Goal: Task Accomplishment & Management: Use online tool/utility

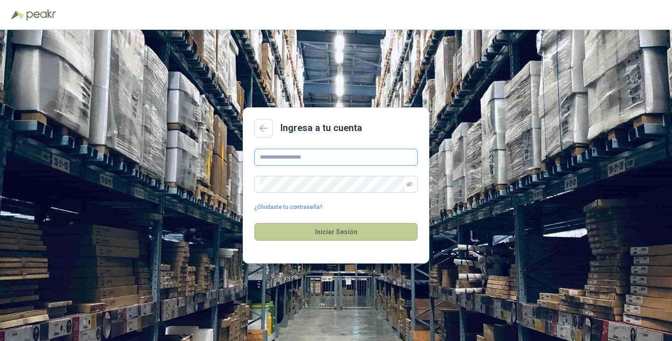
type input "**********"
click at [330, 229] on button "Iniciar Sesión" at bounding box center [335, 232] width 163 height 18
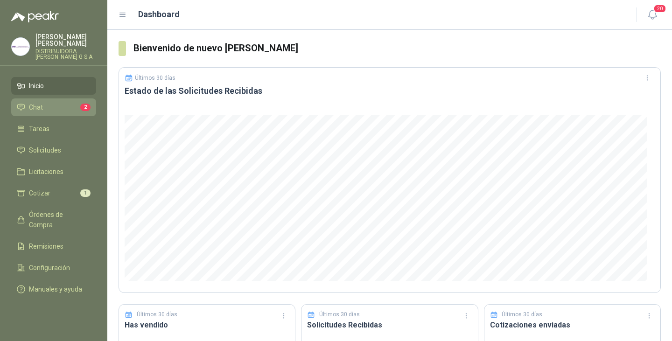
click at [35, 102] on span "Chat" at bounding box center [36, 107] width 14 height 10
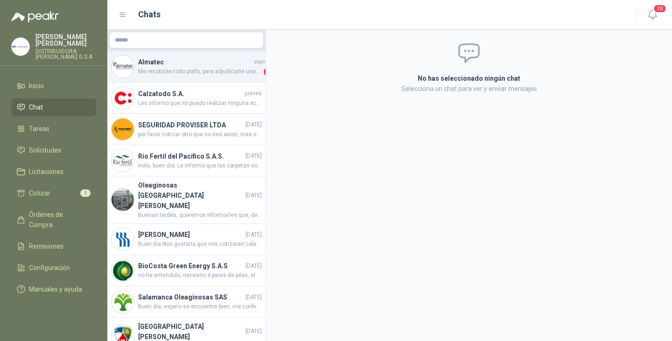
click at [173, 63] on h4 "Almatec" at bounding box center [195, 62] width 114 height 10
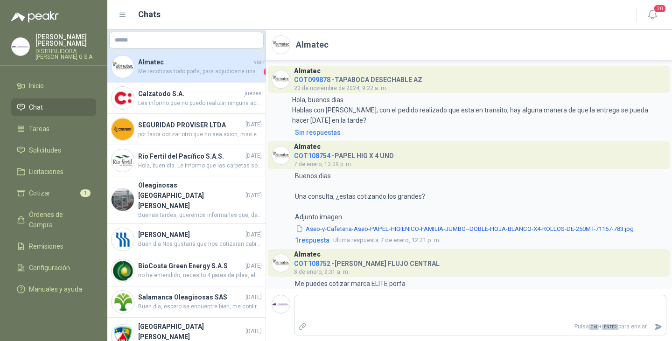
scroll to position [941, 0]
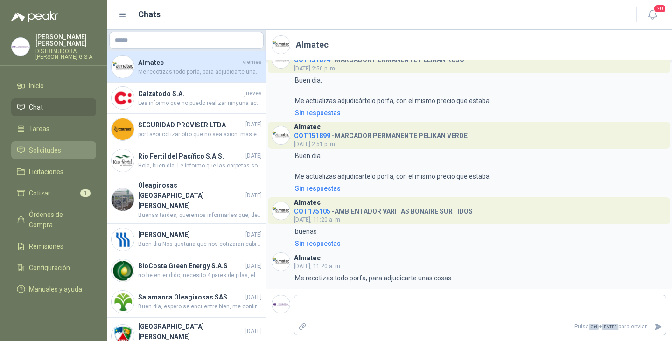
click at [49, 145] on span "Solicitudes" at bounding box center [45, 150] width 32 height 10
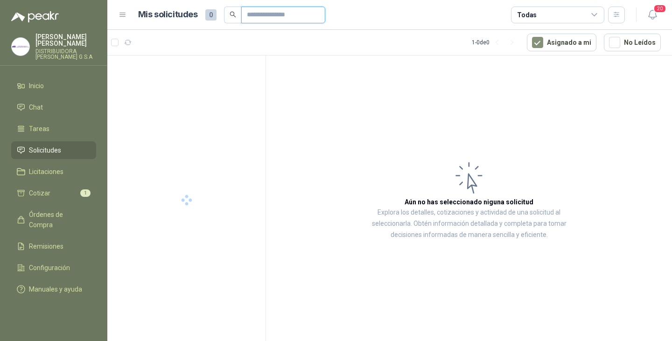
click at [273, 14] on input "text" at bounding box center [279, 15] width 65 height 16
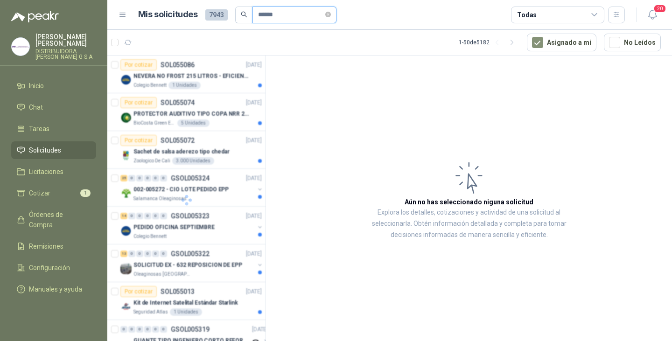
type input "******"
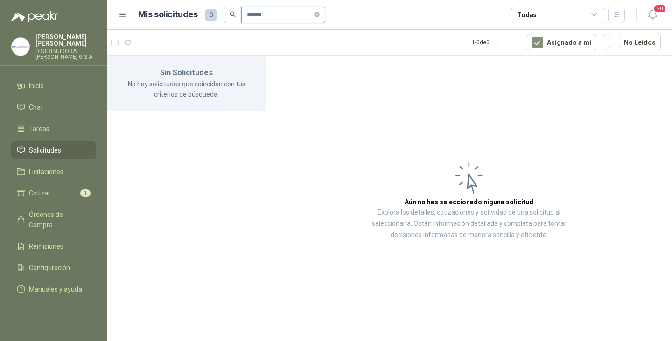
click at [188, 21] on div "Mis solicitudes 0 ******" at bounding box center [231, 15] width 187 height 17
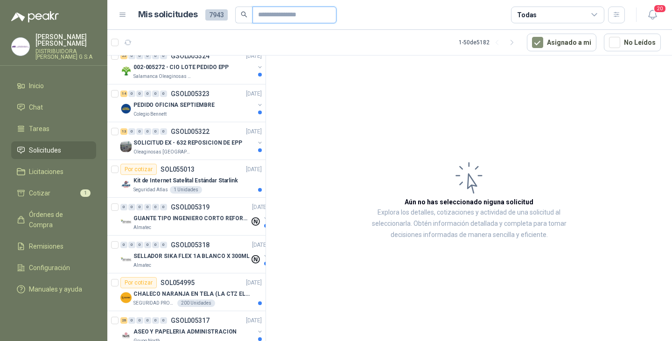
scroll to position [140, 0]
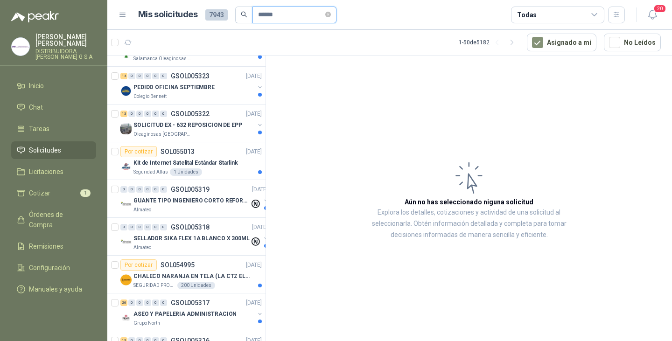
type input "*******"
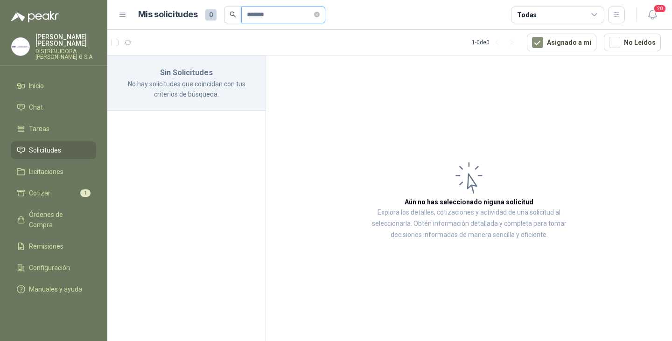
drag, startPoint x: 274, startPoint y: 18, endPoint x: 238, endPoint y: 21, distance: 36.1
click at [238, 21] on span "*******" at bounding box center [274, 15] width 101 height 17
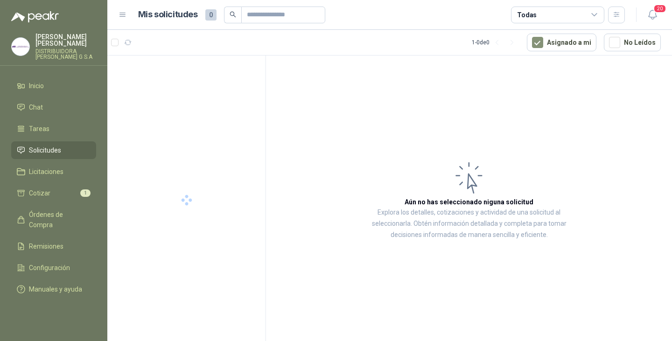
click at [595, 13] on icon at bounding box center [595, 15] width 8 height 8
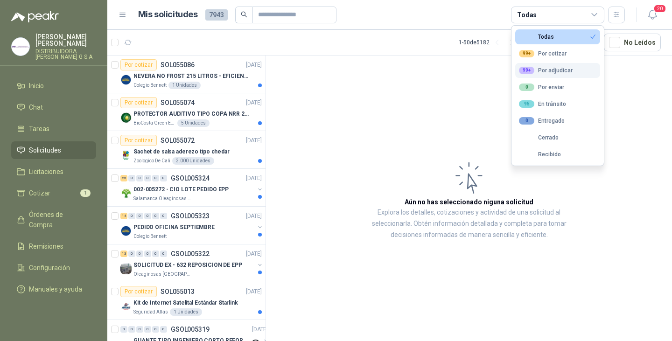
click at [560, 70] on div "99+ Por adjudicar" at bounding box center [546, 70] width 54 height 7
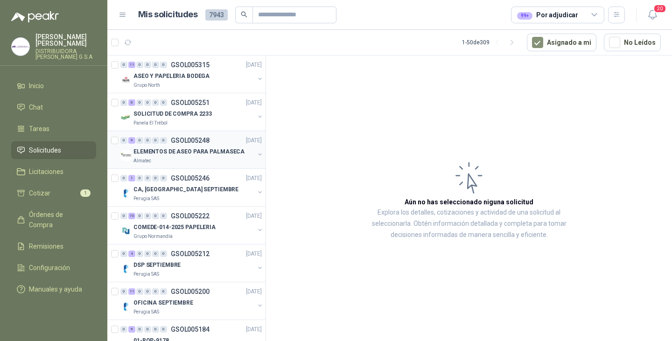
click at [182, 150] on p "ELEMENTOS DE ASEO PARA PALMASECA" at bounding box center [189, 152] width 111 height 9
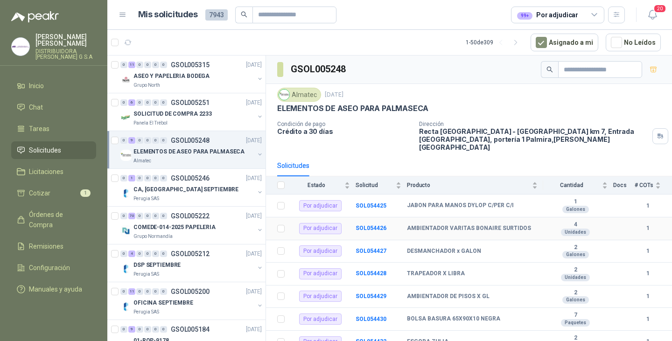
scroll to position [48, 0]
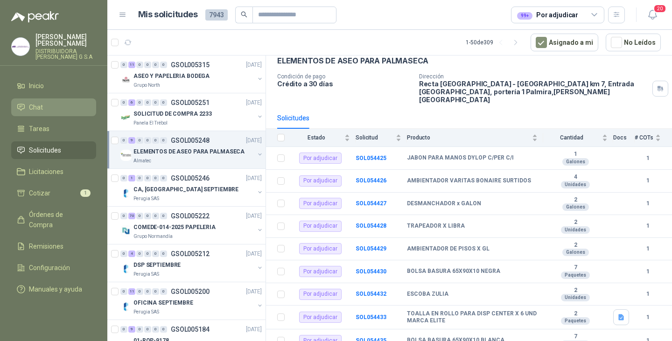
click at [30, 102] on span "Chat" at bounding box center [36, 107] width 14 height 10
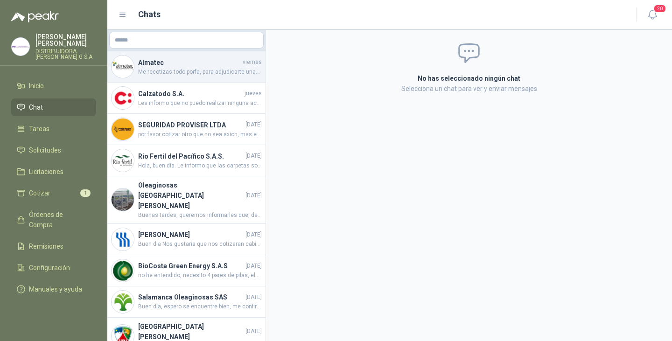
click at [189, 59] on h4 "Almatec" at bounding box center [189, 62] width 103 height 10
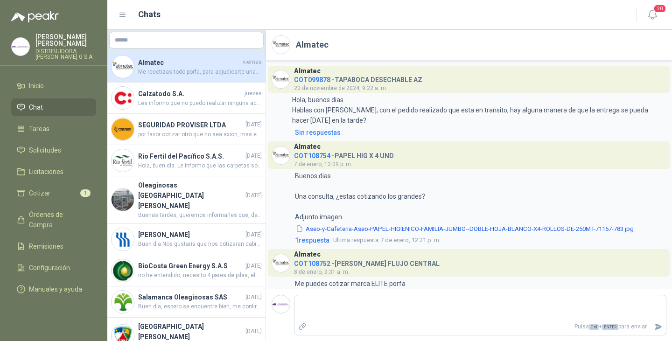
scroll to position [941, 0]
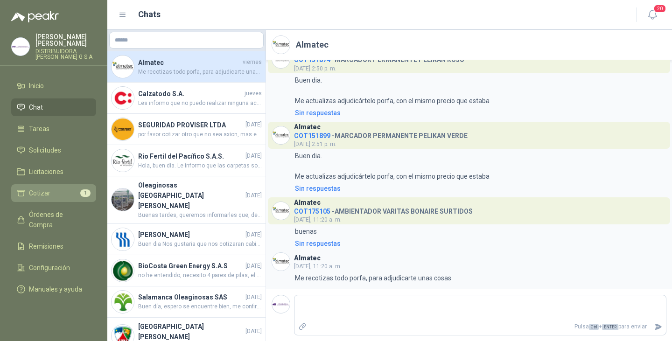
click at [38, 188] on span "Cotizar" at bounding box center [39, 193] width 21 height 10
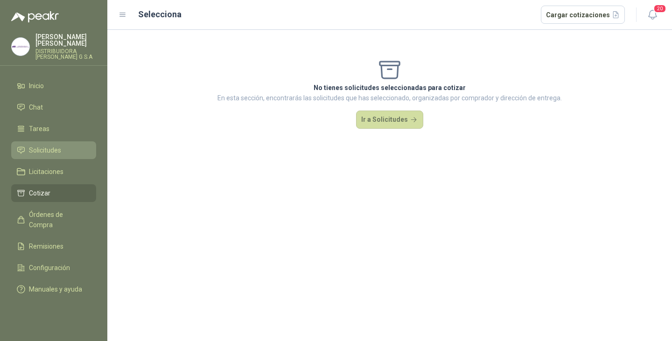
click at [43, 141] on link "Solicitudes" at bounding box center [53, 150] width 85 height 18
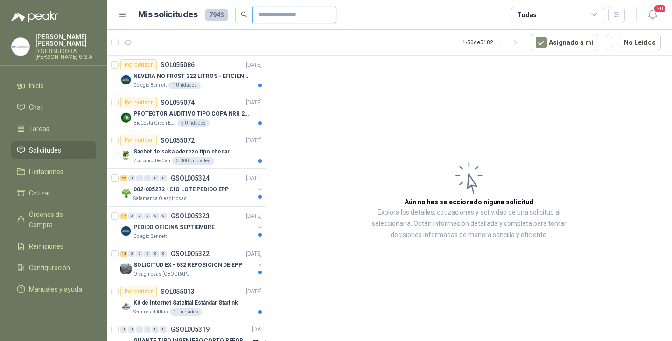
click at [276, 17] on input "text" at bounding box center [290, 15] width 65 height 16
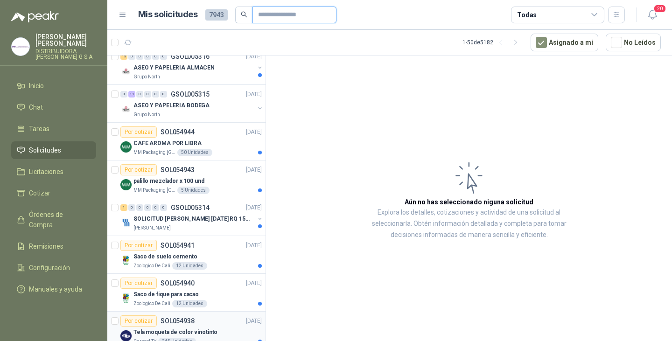
scroll to position [607, 0]
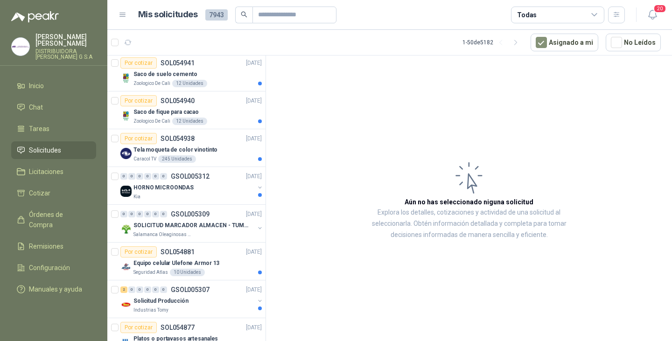
click at [597, 14] on icon at bounding box center [594, 15] width 5 height 2
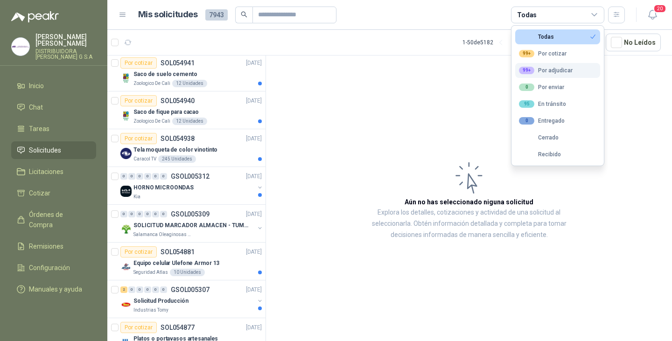
click at [552, 67] on div "99+ Por adjudicar" at bounding box center [546, 70] width 54 height 7
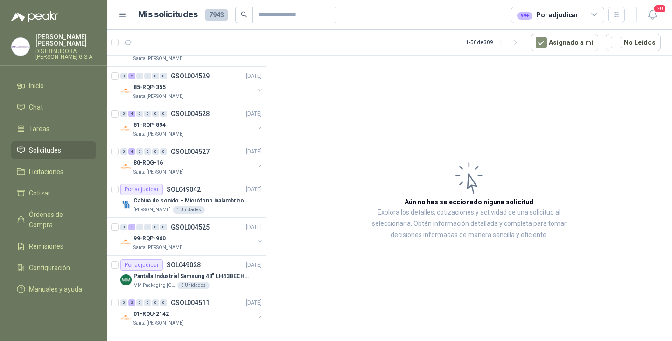
scroll to position [0, 0]
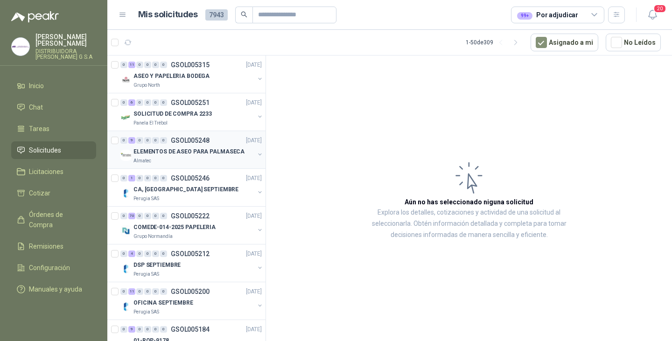
click at [163, 149] on p "ELEMENTOS DE ASEO PARA PALMASECA" at bounding box center [189, 152] width 111 height 9
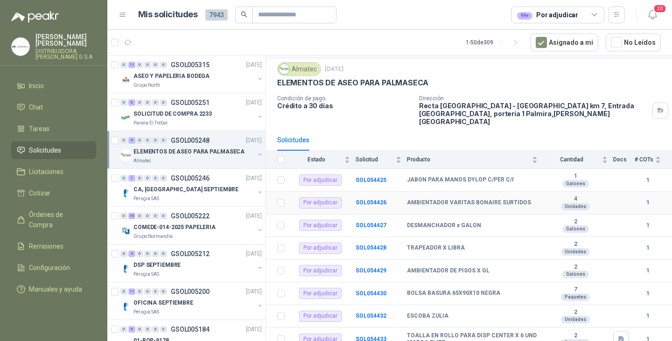
scroll to position [48, 0]
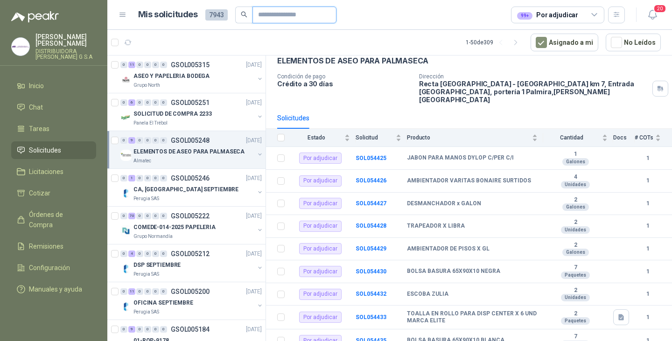
click at [265, 14] on input "text" at bounding box center [290, 15] width 65 height 16
type input "*****"
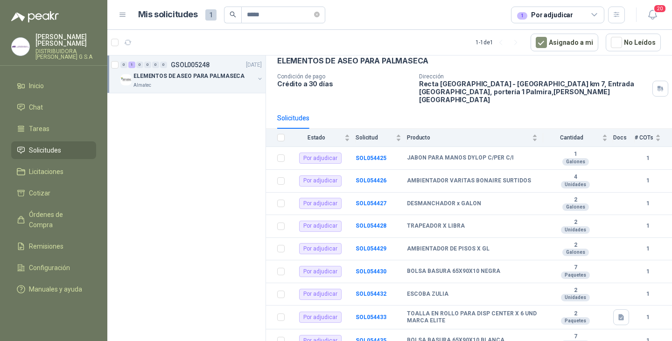
click at [172, 68] on p "GSOL005248" at bounding box center [190, 65] width 39 height 7
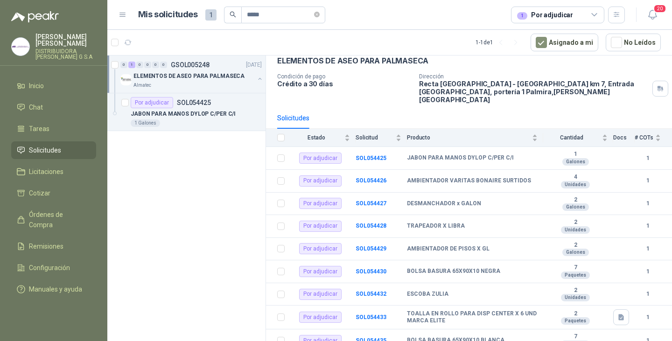
scroll to position [3, 0]
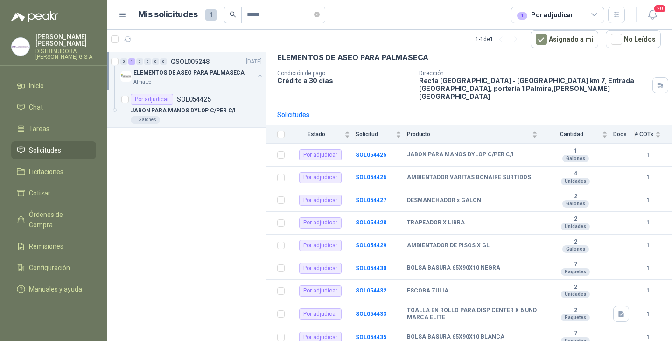
click at [176, 70] on p "ELEMENTOS DE ASEO PARA PALMASECA" at bounding box center [189, 73] width 111 height 9
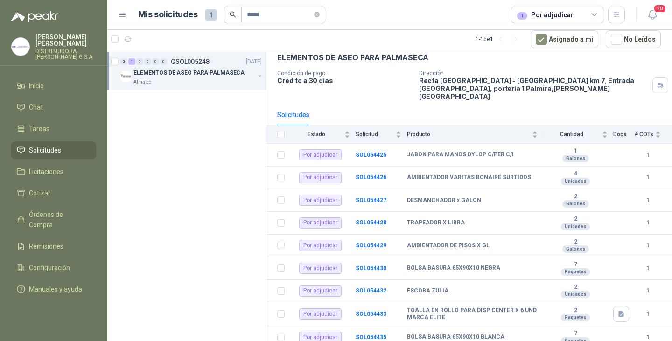
click at [189, 59] on p "GSOL005248" at bounding box center [190, 61] width 39 height 7
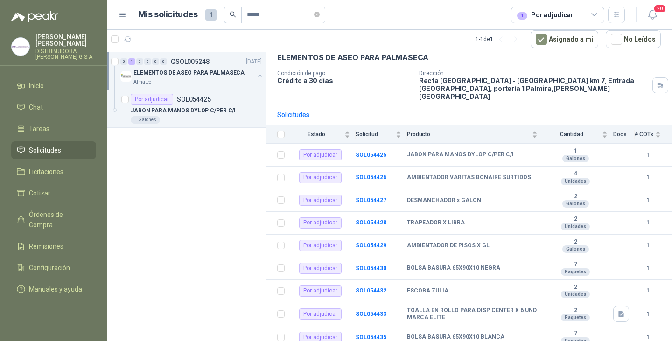
click at [189, 59] on p "GSOL005248" at bounding box center [190, 61] width 39 height 7
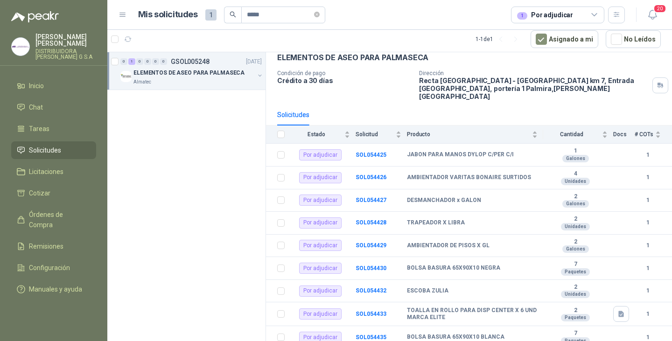
click at [260, 75] on button "button" at bounding box center [259, 75] width 7 height 7
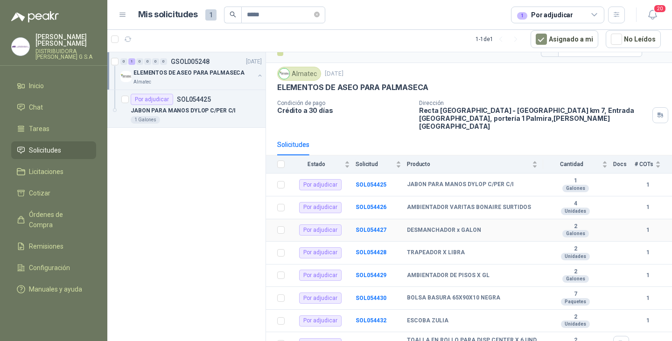
scroll to position [0, 0]
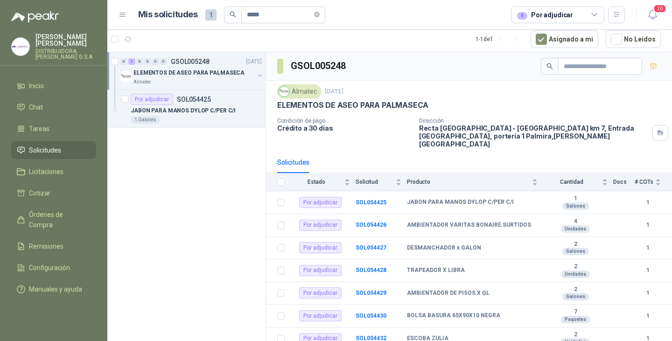
click at [45, 145] on span "Solicitudes" at bounding box center [45, 150] width 32 height 10
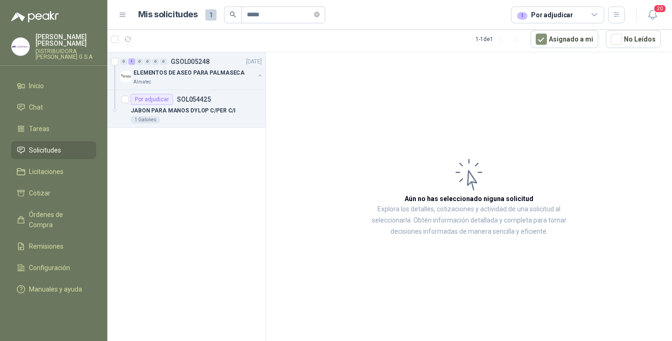
click at [593, 13] on icon at bounding box center [595, 15] width 8 height 8
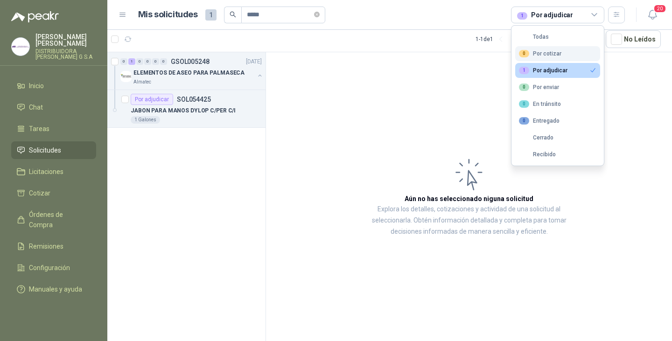
click at [544, 50] on div "0 Por cotizar" at bounding box center [540, 53] width 42 height 7
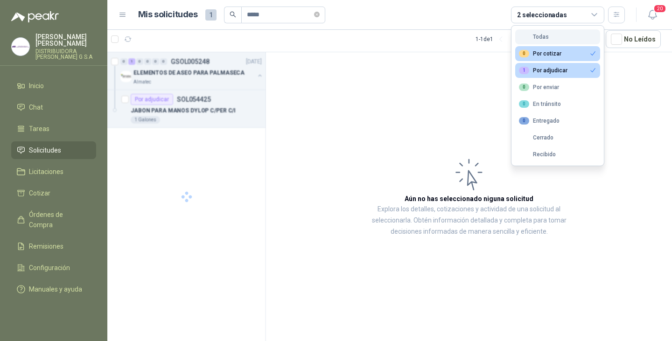
click at [569, 35] on button "Todas" at bounding box center [557, 36] width 85 height 15
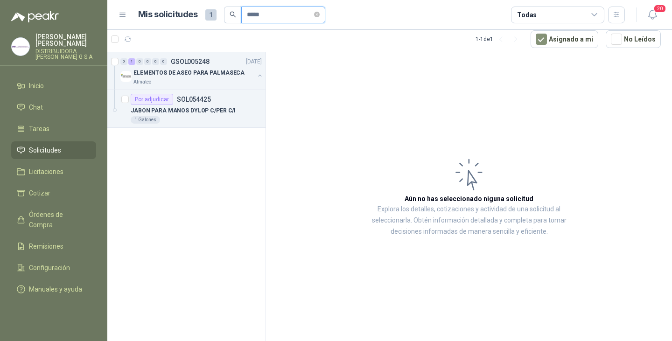
click at [277, 12] on input "*****" at bounding box center [279, 15] width 65 height 16
click at [277, 13] on input "*****" at bounding box center [279, 15] width 65 height 16
click at [185, 71] on p "ELEMENTOS DE ASEO PARA PALMASECA" at bounding box center [189, 73] width 111 height 9
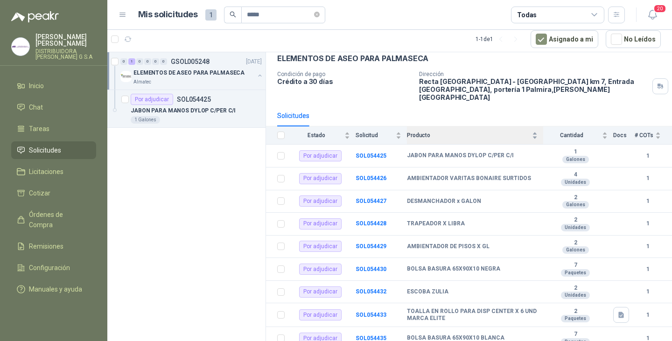
scroll to position [48, 0]
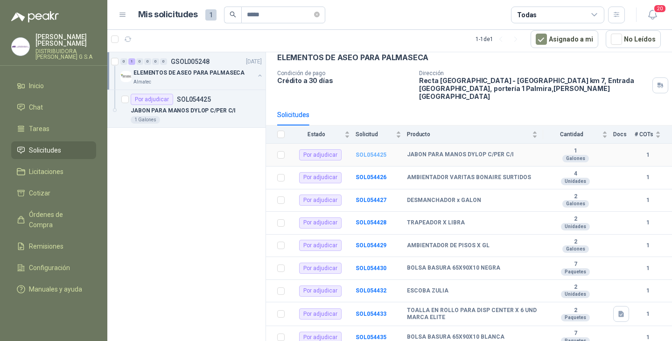
click at [365, 152] on b "SOL054425" at bounding box center [371, 155] width 31 height 7
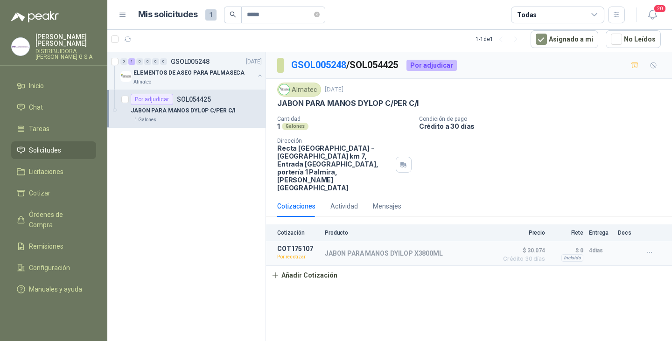
drag, startPoint x: 552, startPoint y: 268, endPoint x: 503, endPoint y: 266, distance: 49.0
click at [503, 266] on div "GSOL005248 / SOL054425 Por adjudicar Almatec [DATE] JABON PARA MANOS DYLOP C/PE…" at bounding box center [469, 196] width 406 height 289
click at [463, 247] on button "Detalles" at bounding box center [471, 253] width 44 height 13
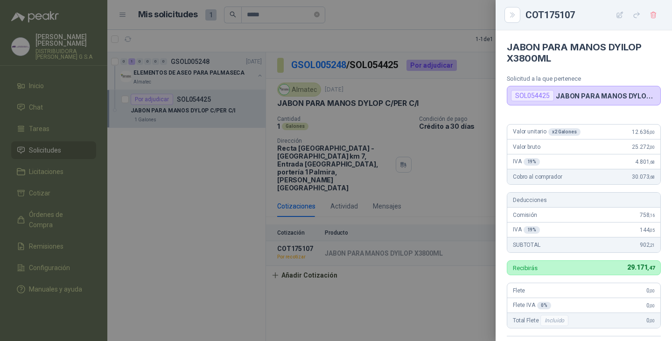
scroll to position [212, 0]
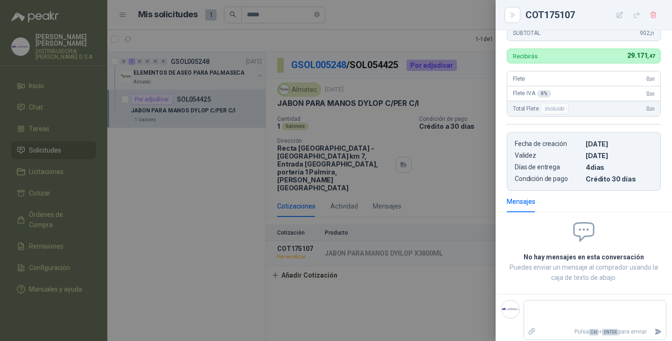
click at [429, 269] on div at bounding box center [336, 170] width 672 height 341
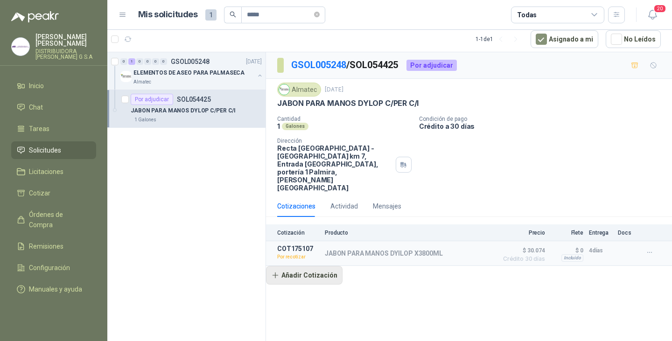
click at [305, 266] on button "Añadir Cotización" at bounding box center [304, 275] width 77 height 19
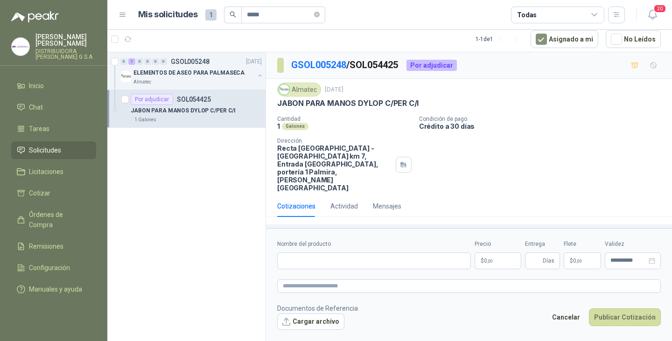
click at [570, 315] on button "Cancelar" at bounding box center [566, 318] width 38 height 18
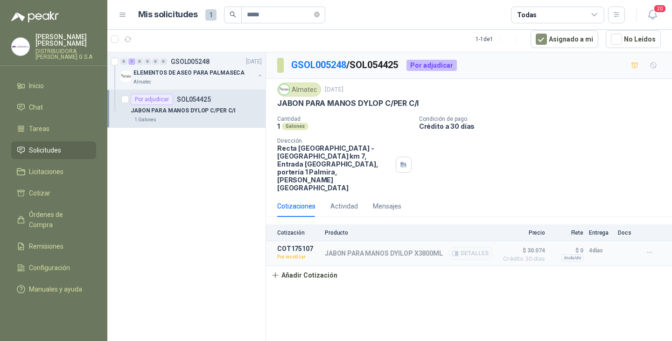
click at [391, 250] on p "JABON PARA MANOS DYILOP X3800ML" at bounding box center [384, 253] width 118 height 7
click at [469, 247] on button "Detalles" at bounding box center [471, 253] width 44 height 13
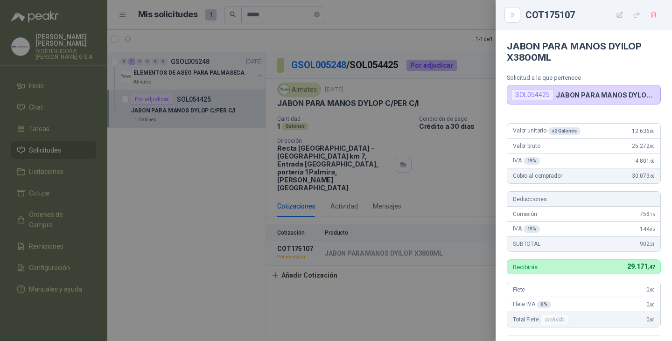
scroll to position [0, 0]
drag, startPoint x: 515, startPoint y: 13, endPoint x: 503, endPoint y: 23, distance: 15.9
click at [515, 13] on icon "Close" at bounding box center [513, 15] width 8 height 8
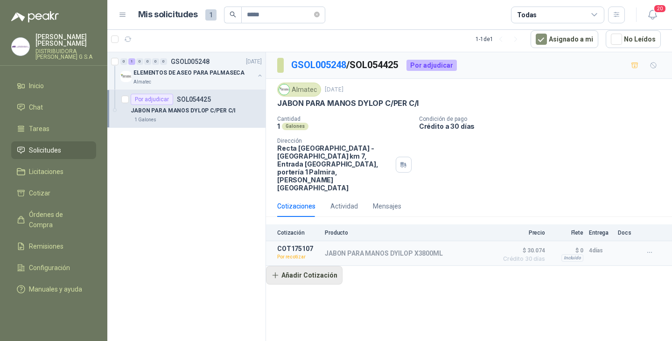
click at [316, 266] on button "Añadir Cotización" at bounding box center [304, 275] width 77 height 19
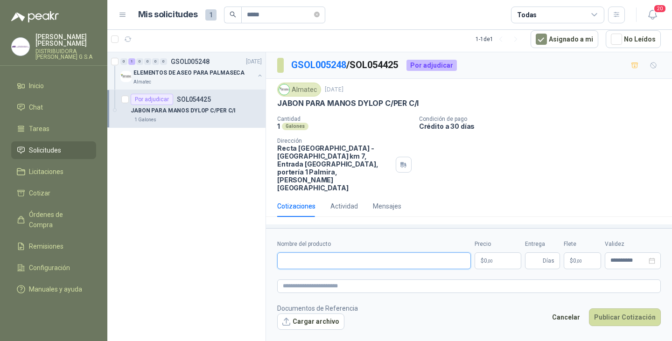
click at [326, 264] on input "Nombre del producto" at bounding box center [374, 261] width 194 height 17
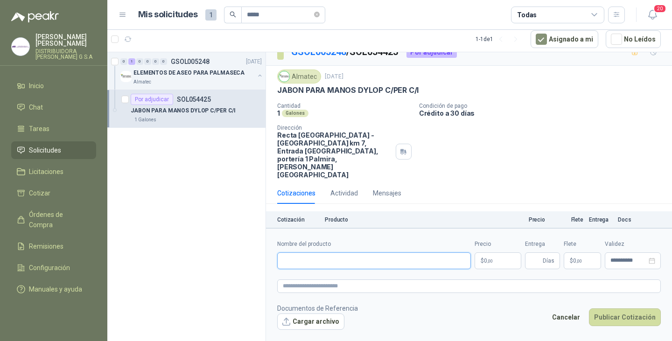
scroll to position [14, 0]
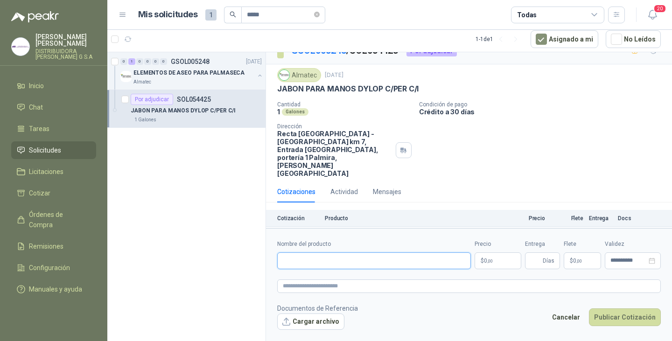
click at [424, 257] on input "Nombre del producto" at bounding box center [374, 261] width 194 height 17
type input "**********"
click at [487, 260] on body "**********" at bounding box center [336, 170] width 672 height 341
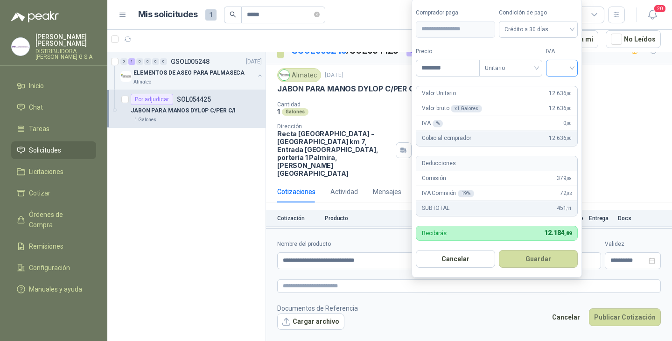
type input "********"
click at [572, 70] on input "search" at bounding box center [562, 67] width 21 height 14
click at [555, 88] on div "19%" at bounding box center [564, 87] width 28 height 15
click at [526, 258] on button "Guardar" at bounding box center [540, 259] width 80 height 18
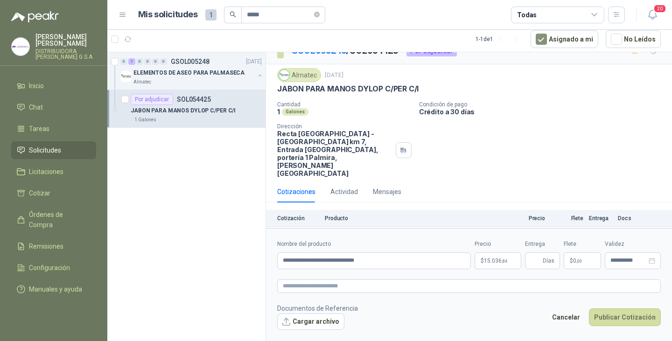
click at [463, 233] on button "Detalles" at bounding box center [471, 239] width 44 height 13
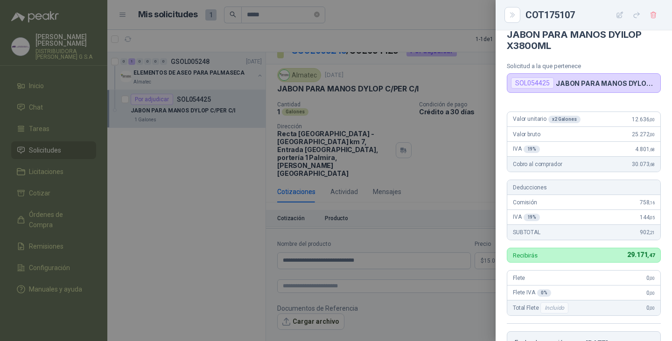
scroll to position [0, 0]
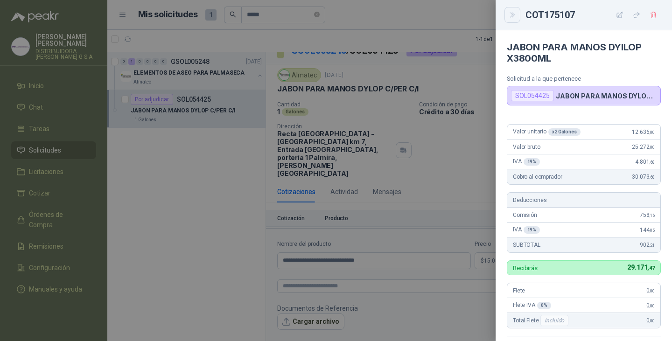
click at [514, 11] on icon "Close" at bounding box center [513, 15] width 8 height 8
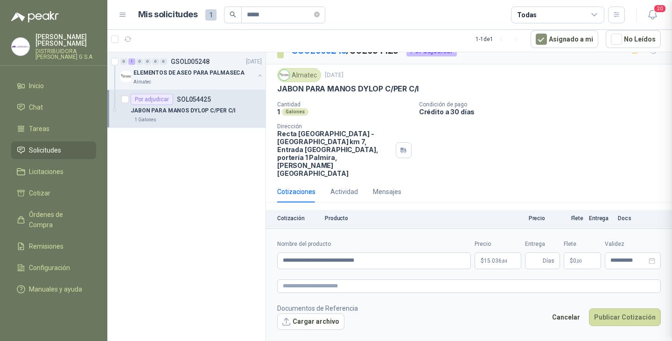
scroll to position [217, 0]
click at [533, 262] on input "Entrega" at bounding box center [536, 261] width 10 height 16
type input "*"
click at [576, 320] on button "Cancelar" at bounding box center [566, 318] width 38 height 18
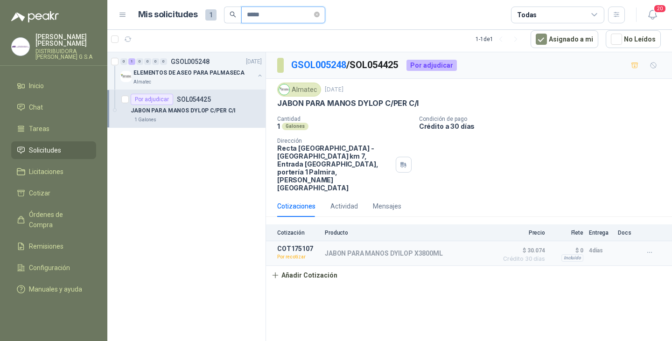
click at [287, 16] on input "*****" at bounding box center [279, 15] width 65 height 16
click at [180, 71] on p "ELEMENTOS DE ASEO PARA PALMASECA" at bounding box center [189, 73] width 111 height 9
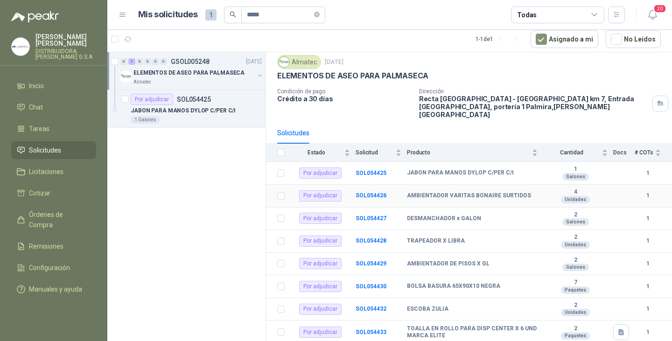
scroll to position [48, 0]
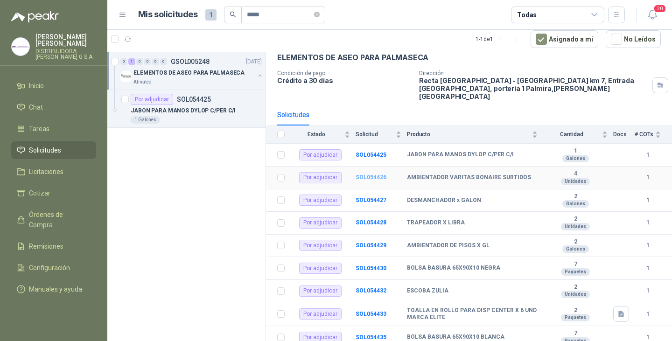
click at [376, 174] on b "SOL054426" at bounding box center [371, 177] width 31 height 7
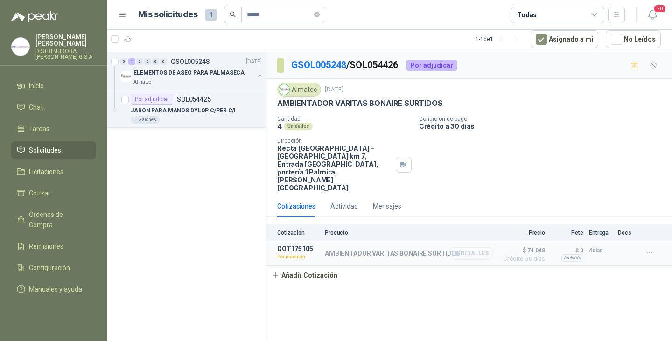
click at [476, 247] on button "Detalles" at bounding box center [471, 253] width 44 height 13
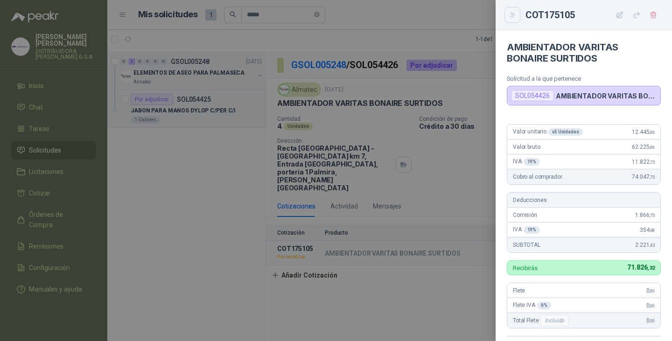
click at [518, 18] on button "Close" at bounding box center [513, 15] width 16 height 16
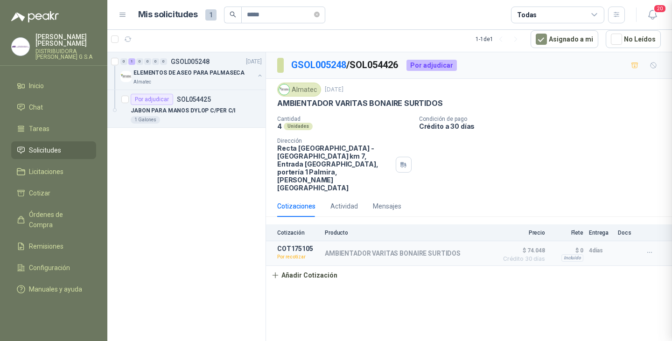
scroll to position [185, 0]
click at [478, 247] on button "Detalles" at bounding box center [471, 253] width 44 height 13
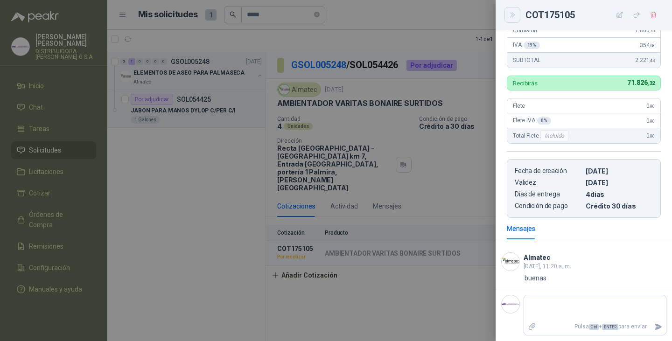
click at [513, 20] on button "Close" at bounding box center [513, 15] width 16 height 16
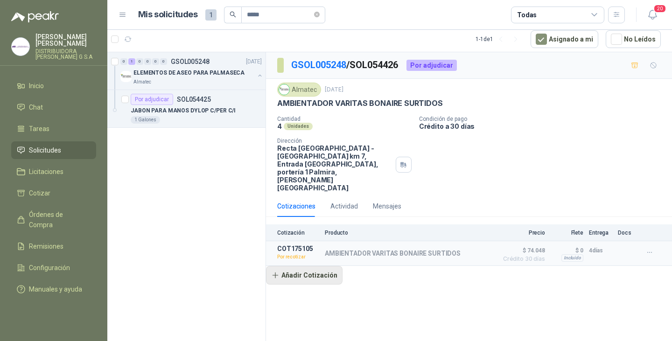
click at [307, 266] on button "Añadir Cotización" at bounding box center [304, 275] width 77 height 19
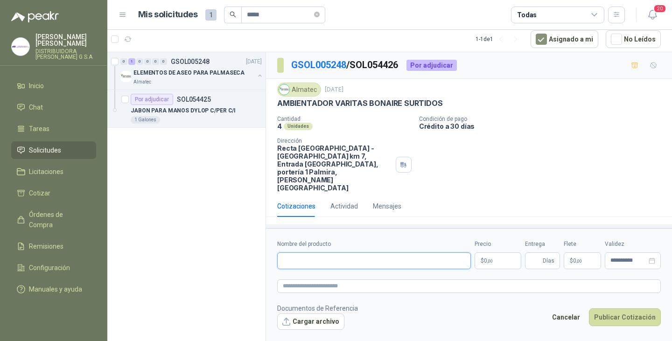
click at [353, 263] on input "Nombre del producto" at bounding box center [374, 261] width 194 height 17
type input "*"
type input "**********"
click at [486, 257] on body "**********" at bounding box center [336, 170] width 672 height 341
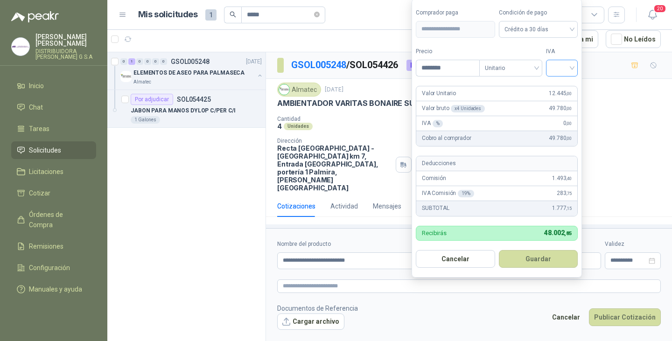
type input "********"
click at [572, 66] on input "search" at bounding box center [562, 67] width 21 height 14
click at [569, 85] on div "19%" at bounding box center [563, 87] width 17 height 10
click at [533, 260] on button "Guardar" at bounding box center [540, 259] width 80 height 18
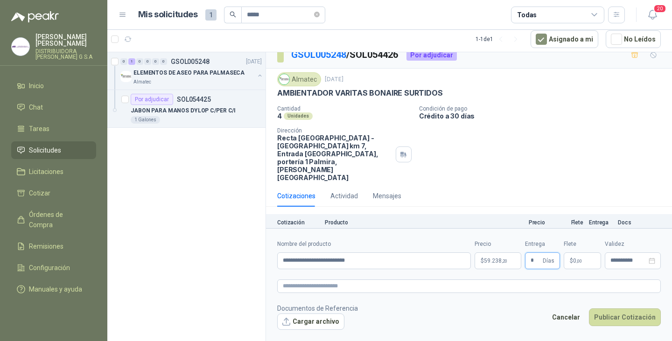
scroll to position [14, 0]
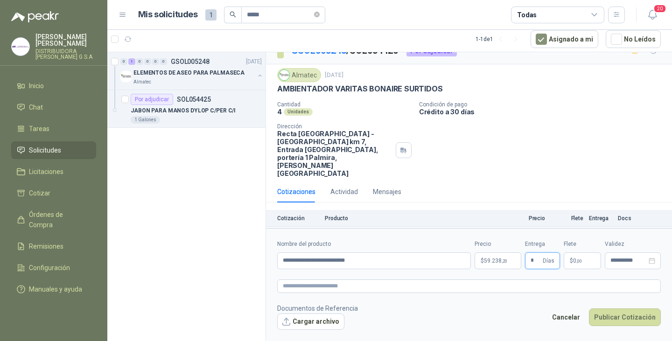
type input "*"
click at [469, 233] on button "Detalles" at bounding box center [471, 239] width 44 height 13
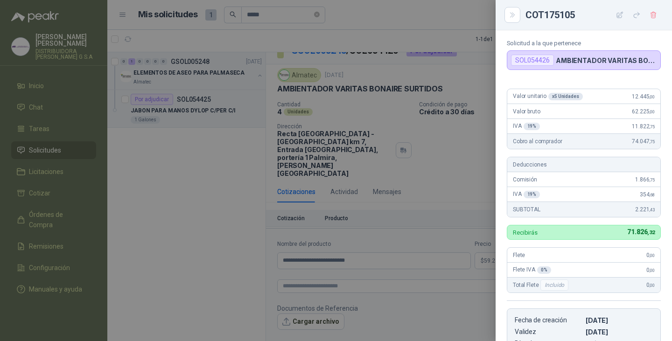
scroll to position [0, 0]
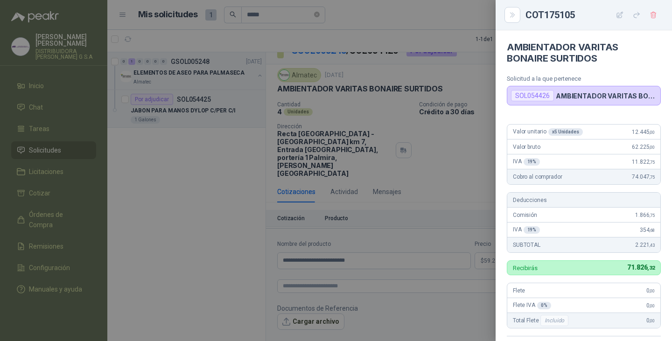
click at [467, 139] on div at bounding box center [336, 170] width 672 height 341
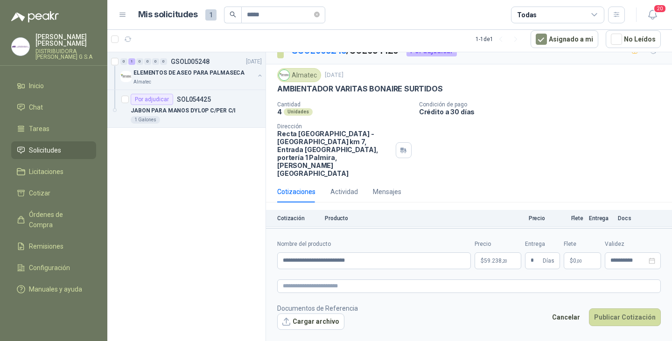
click at [463, 233] on button "Detalles" at bounding box center [471, 239] width 44 height 13
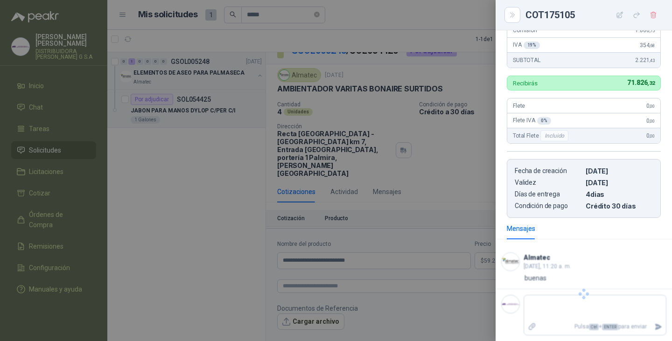
click at [463, 217] on div at bounding box center [336, 170] width 672 height 341
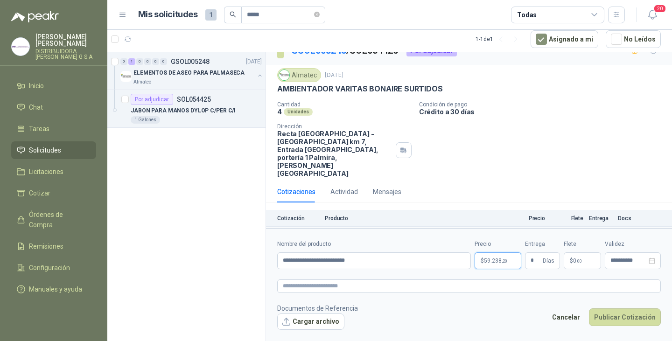
click at [497, 265] on body "**********" at bounding box center [336, 170] width 672 height 341
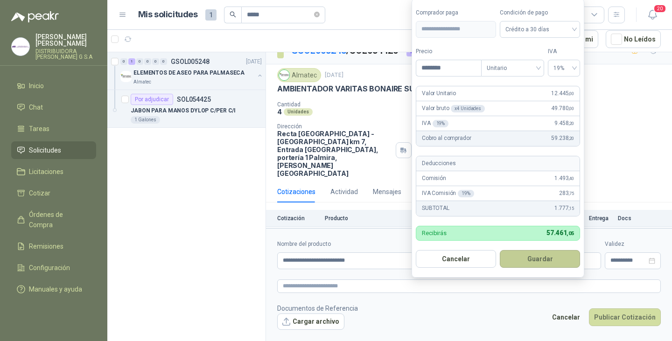
click at [538, 258] on button "Guardar" at bounding box center [540, 259] width 80 height 18
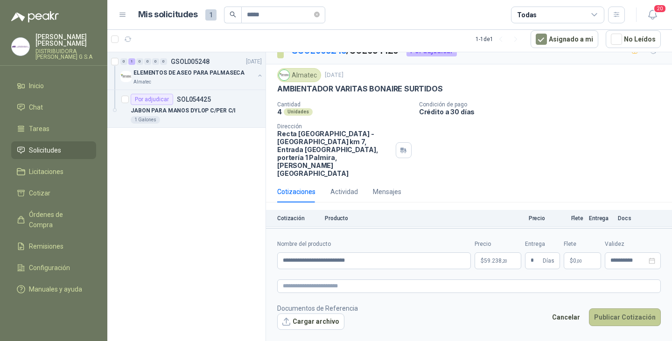
click at [627, 315] on button "Publicar Cotización" at bounding box center [625, 318] width 72 height 18
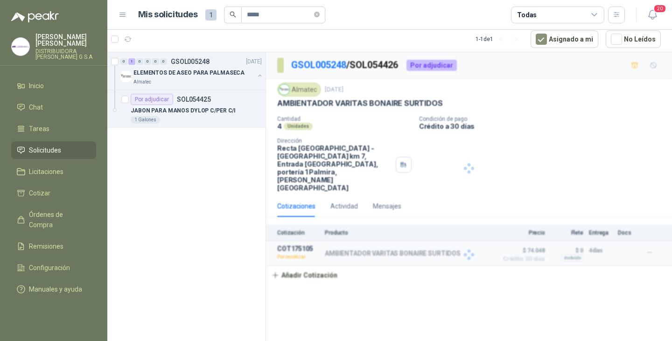
scroll to position [0, 0]
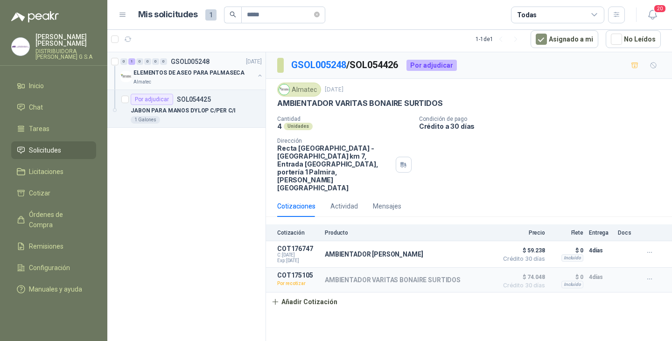
click at [182, 70] on p "ELEMENTOS DE ASEO PARA PALMASECA" at bounding box center [189, 73] width 111 height 9
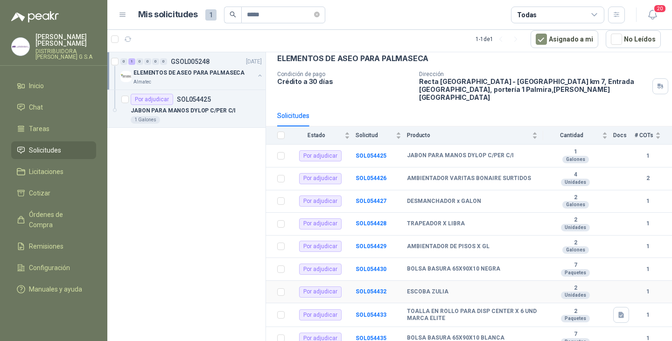
scroll to position [48, 0]
click at [376, 311] on b "SOL054433" at bounding box center [371, 314] width 31 height 7
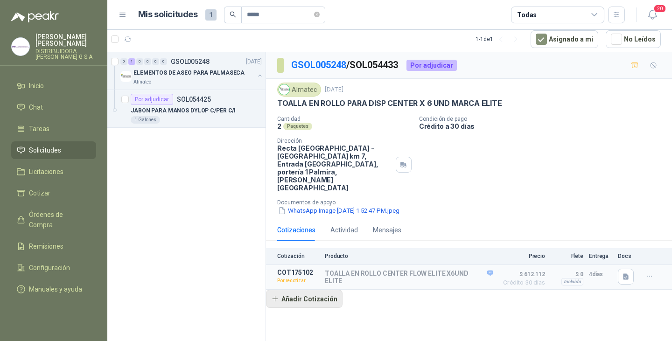
click at [314, 290] on button "Añadir Cotización" at bounding box center [304, 299] width 77 height 19
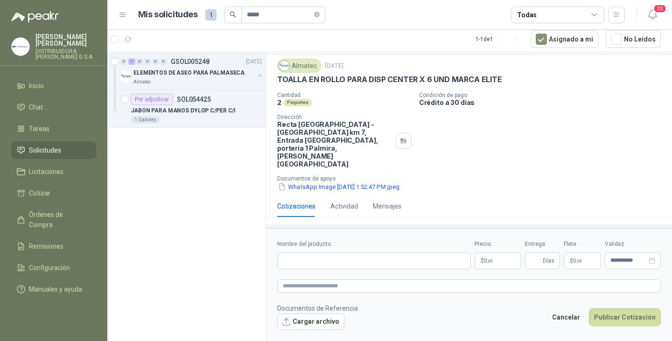
scroll to position [38, 0]
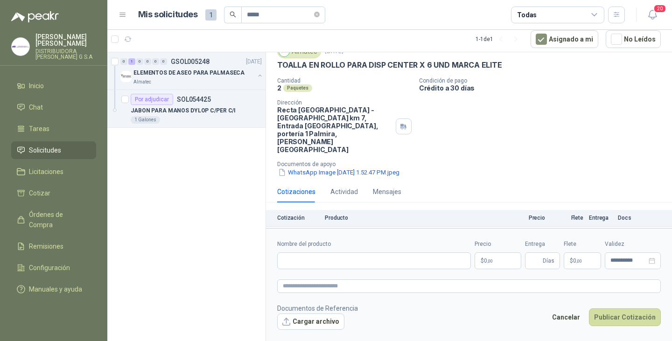
click at [463, 232] on button "Detalles" at bounding box center [471, 238] width 44 height 13
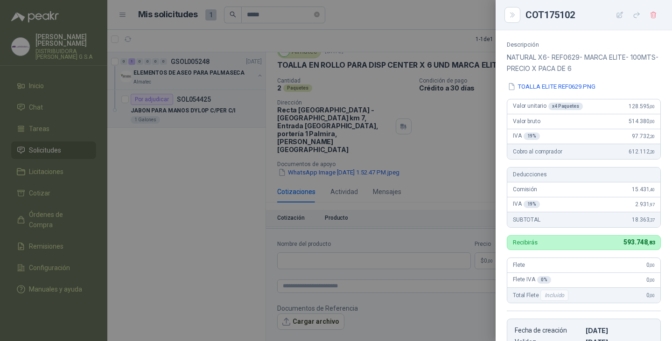
scroll to position [0, 0]
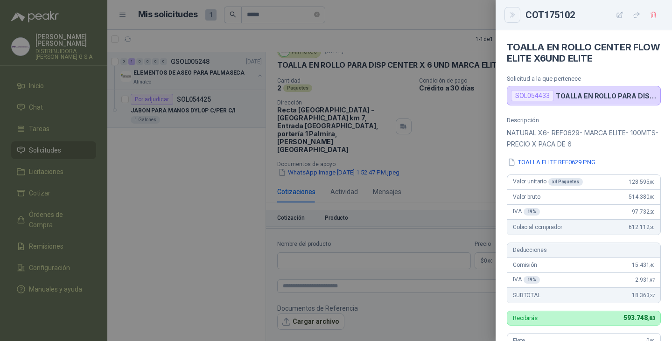
click at [513, 11] on icon "Close" at bounding box center [513, 15] width 8 height 8
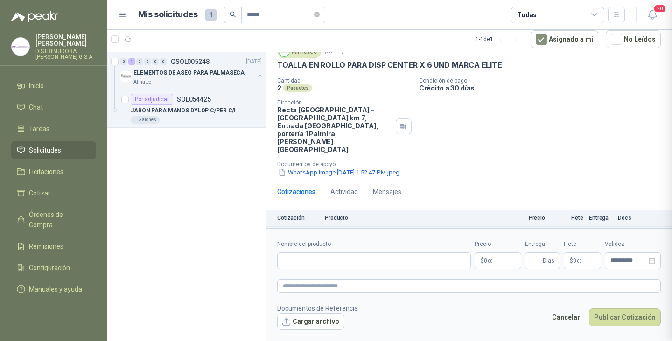
scroll to position [267, 0]
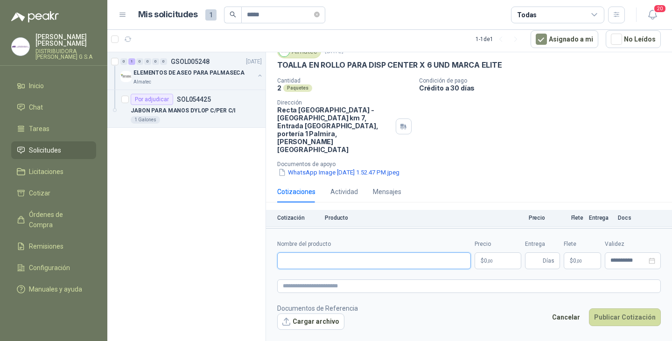
click at [323, 259] on input "Nombre del producto" at bounding box center [374, 261] width 194 height 17
type input "*"
type input "**********"
click at [485, 259] on body "[PERSON_NAME] DISTRIBUIDORA [PERSON_NAME] G S.A Inicio Chat Tareas Solicitudes …" at bounding box center [336, 170] width 672 height 341
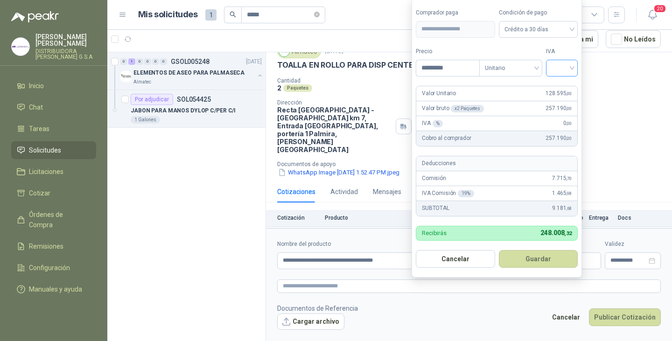
click at [577, 70] on div at bounding box center [562, 68] width 32 height 17
type input "*********"
click at [561, 88] on div "19%" at bounding box center [563, 87] width 17 height 10
click at [520, 257] on button "Guardar" at bounding box center [540, 259] width 80 height 18
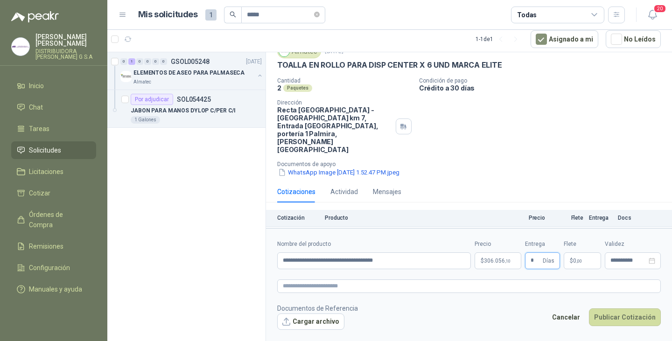
type input "*"
click at [462, 232] on button "Detalles" at bounding box center [471, 238] width 44 height 13
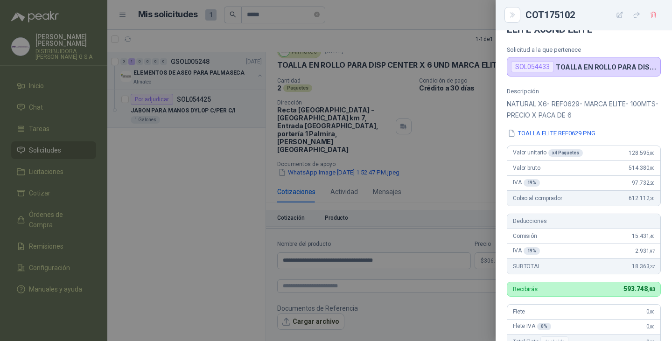
scroll to position [0, 0]
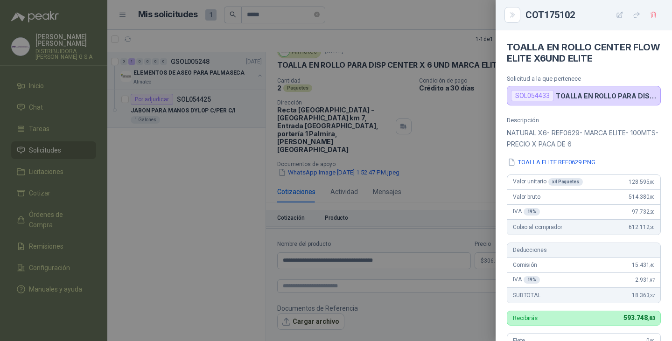
click at [454, 164] on div at bounding box center [336, 170] width 672 height 341
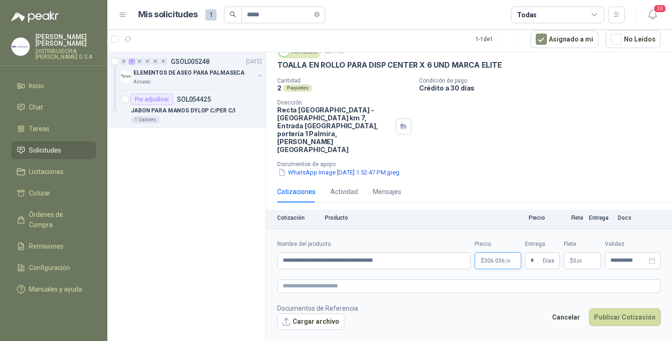
click at [493, 260] on body "[PERSON_NAME] DISTRIBUIDORA [PERSON_NAME] G S.A Inicio Chat Tareas Solicitudes …" at bounding box center [336, 170] width 672 height 341
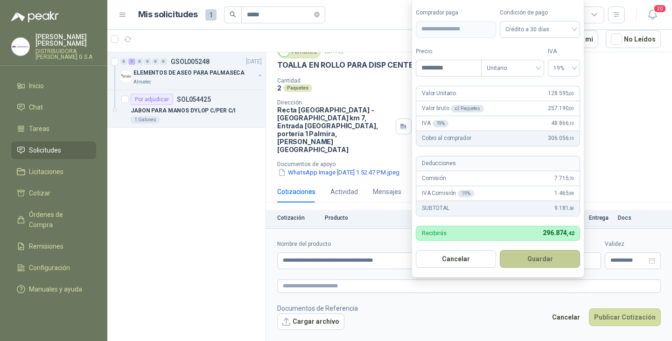
click at [535, 252] on button "Guardar" at bounding box center [540, 259] width 80 height 18
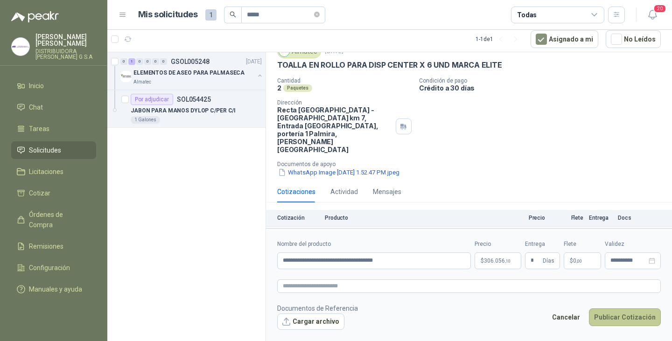
click at [624, 317] on button "Publicar Cotización" at bounding box center [625, 318] width 72 height 18
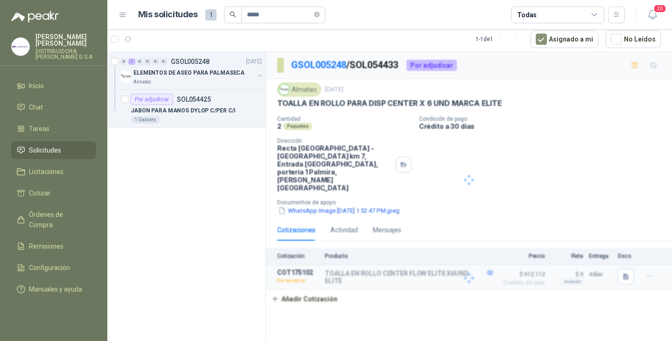
scroll to position [0, 0]
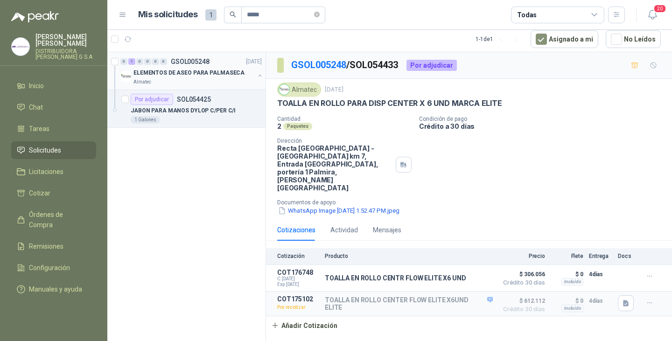
click at [187, 69] on p "ELEMENTOS DE ASEO PARA PALMASECA" at bounding box center [189, 73] width 111 height 9
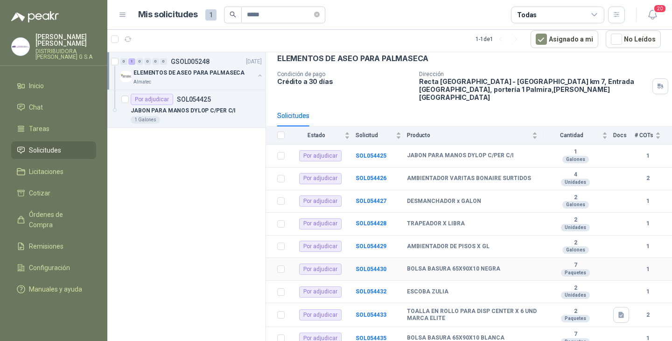
scroll to position [48, 0]
click at [362, 152] on b "SOL054425" at bounding box center [371, 155] width 31 height 7
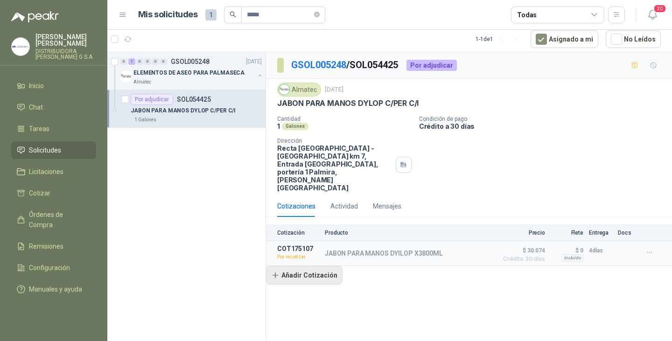
click at [302, 266] on button "Añadir Cotización" at bounding box center [304, 275] width 77 height 19
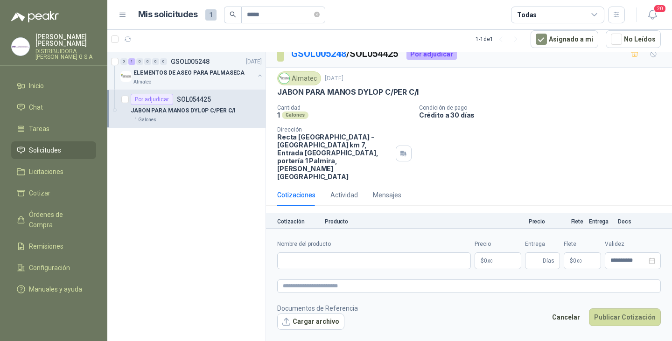
scroll to position [14, 0]
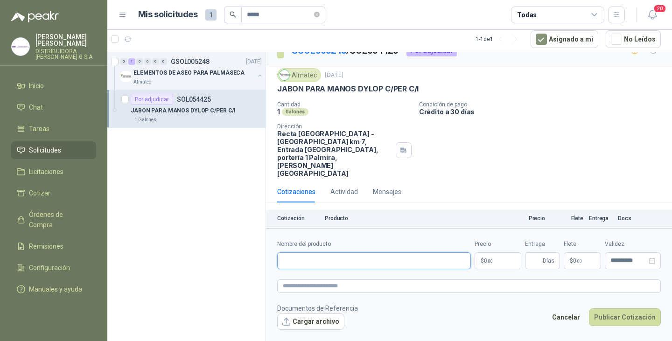
click at [338, 260] on input "Nombre del producto" at bounding box center [374, 261] width 194 height 17
type input "**********"
click at [467, 233] on button "Detalles" at bounding box center [471, 239] width 44 height 13
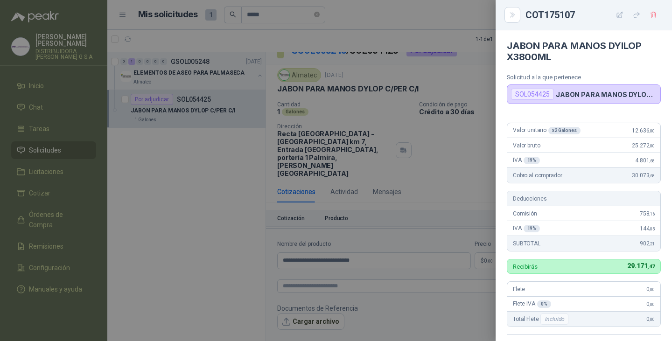
scroll to position [0, 0]
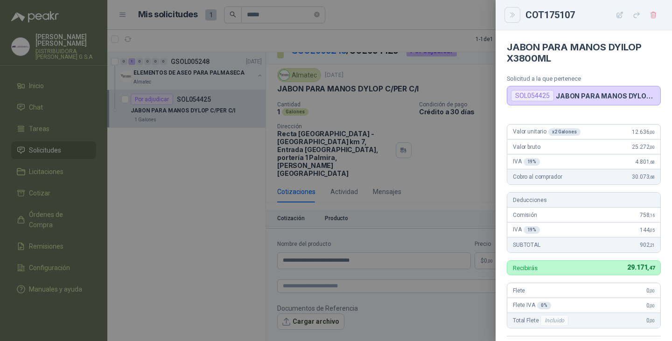
click at [512, 14] on icon "Close" at bounding box center [513, 15] width 8 height 8
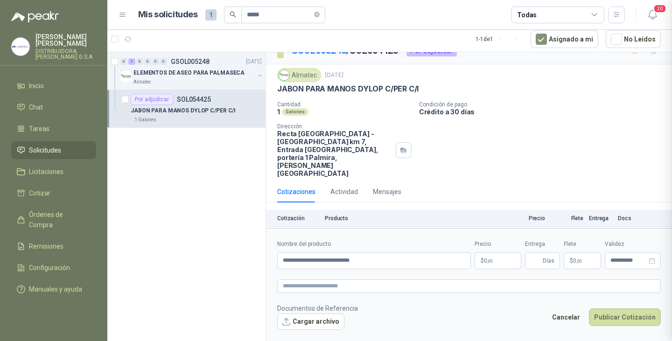
scroll to position [217, 0]
click at [492, 260] on body "**********" at bounding box center [336, 170] width 672 height 341
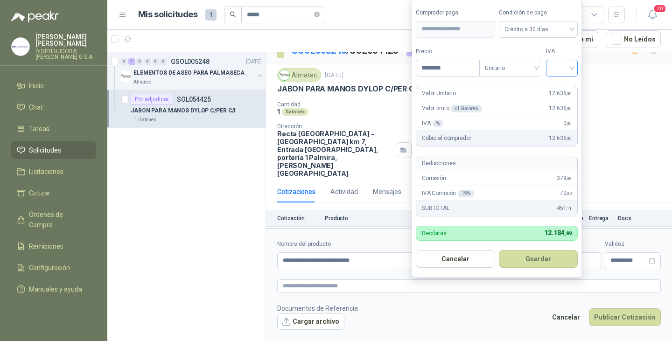
type input "********"
click at [572, 69] on input "search" at bounding box center [562, 67] width 21 height 14
click at [571, 84] on div "19%" at bounding box center [563, 87] width 17 height 10
click at [531, 257] on button "Guardar" at bounding box center [540, 259] width 80 height 18
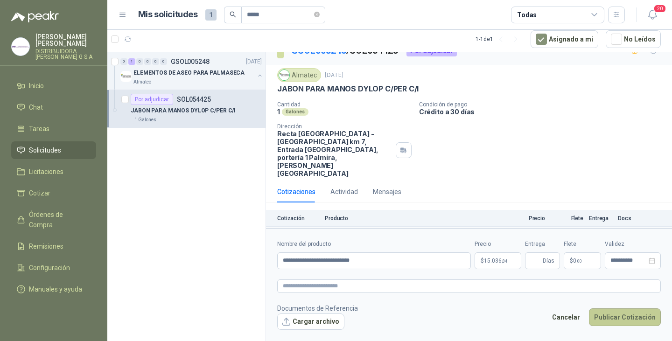
click at [623, 316] on button "Publicar Cotización" at bounding box center [625, 318] width 72 height 18
type input "*"
click at [610, 314] on button "Publicar Cotización" at bounding box center [625, 318] width 72 height 18
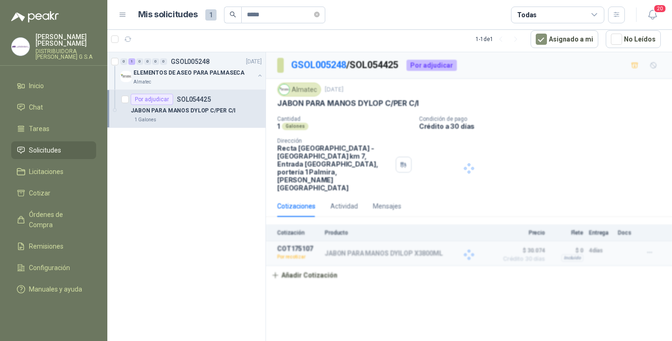
scroll to position [0, 0]
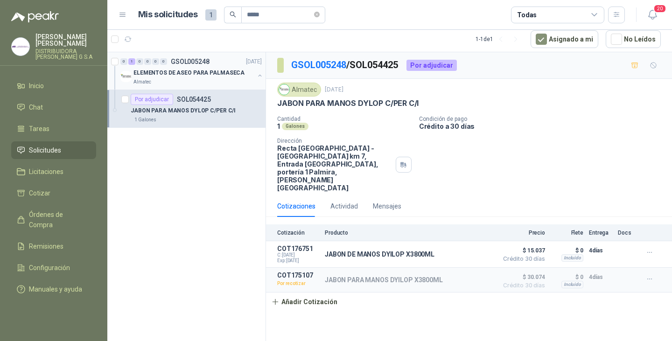
click at [177, 72] on p "ELEMENTOS DE ASEO PARA PALMASECA" at bounding box center [189, 73] width 111 height 9
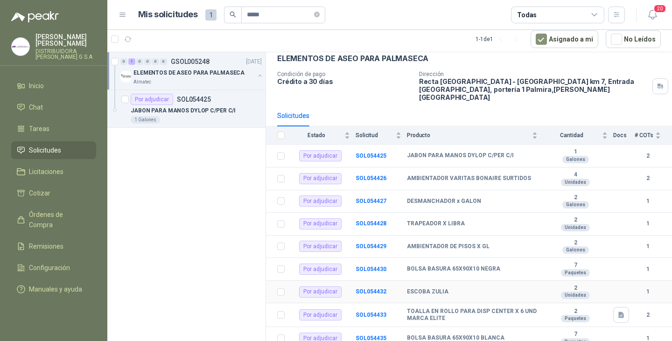
scroll to position [48, 0]
click at [374, 288] on b "SOL054432" at bounding box center [371, 291] width 31 height 7
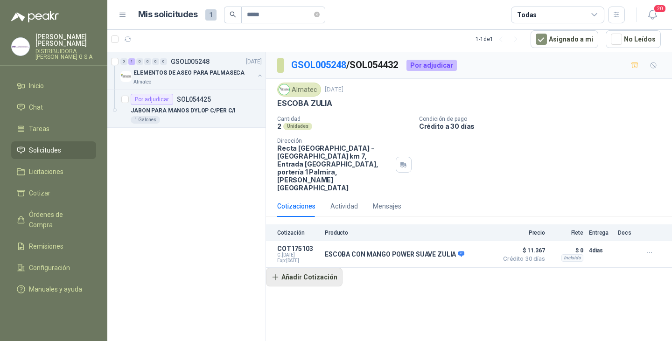
click at [301, 268] on button "Añadir Cotización" at bounding box center [304, 277] width 77 height 19
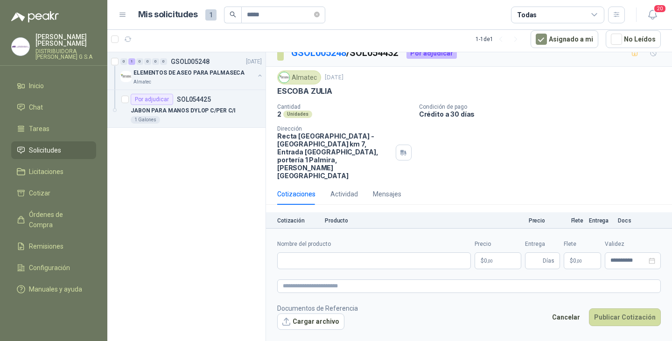
scroll to position [16, 0]
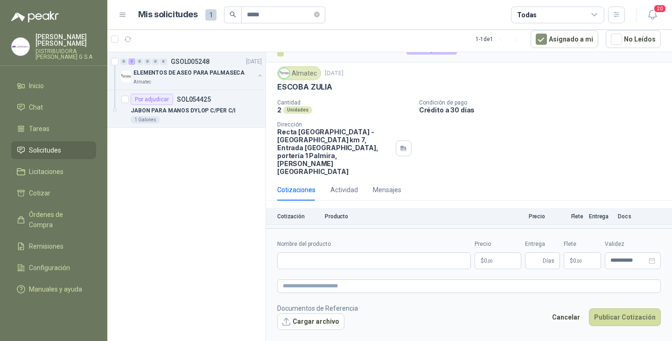
click at [467, 232] on button "Detalles" at bounding box center [471, 238] width 44 height 13
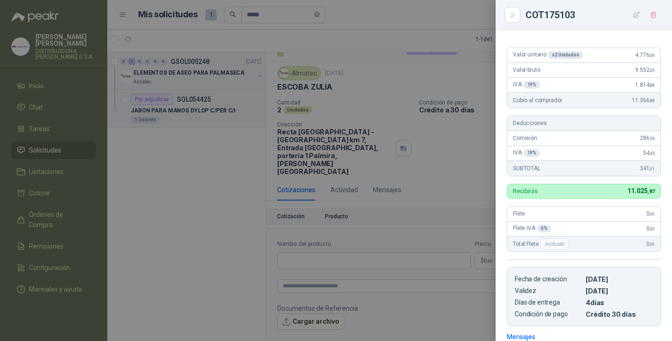
scroll to position [0, 0]
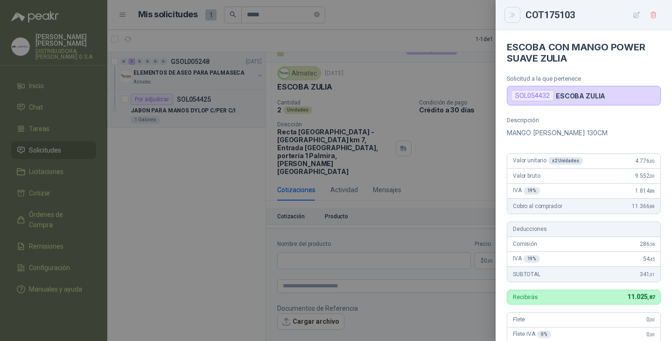
click at [515, 14] on icon "Close" at bounding box center [513, 15] width 8 height 8
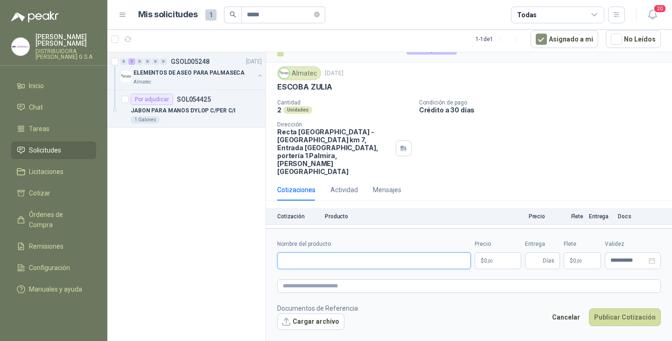
click at [320, 261] on input "Nombre del producto" at bounding box center [374, 261] width 194 height 17
type input "**********"
click at [485, 258] on body "**********" at bounding box center [336, 170] width 672 height 341
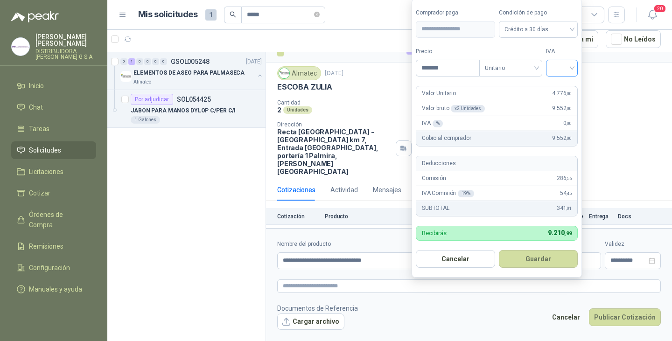
type input "*******"
click at [572, 65] on input "search" at bounding box center [562, 67] width 21 height 14
click at [564, 85] on div "19%" at bounding box center [563, 87] width 17 height 10
click at [532, 260] on button "Guardar" at bounding box center [540, 259] width 80 height 18
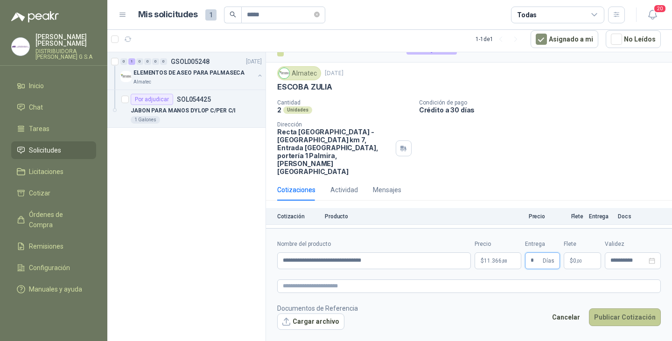
type input "*"
click at [638, 316] on button "Publicar Cotización" at bounding box center [625, 318] width 72 height 18
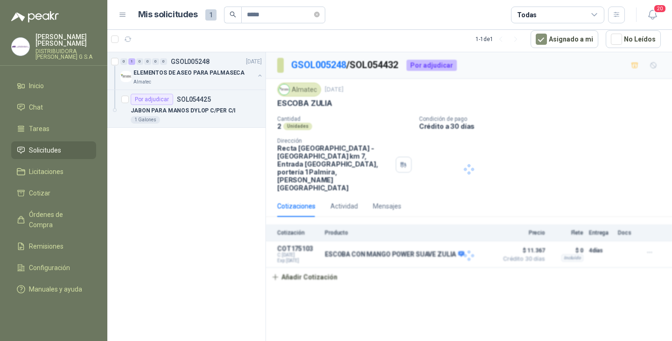
scroll to position [0, 0]
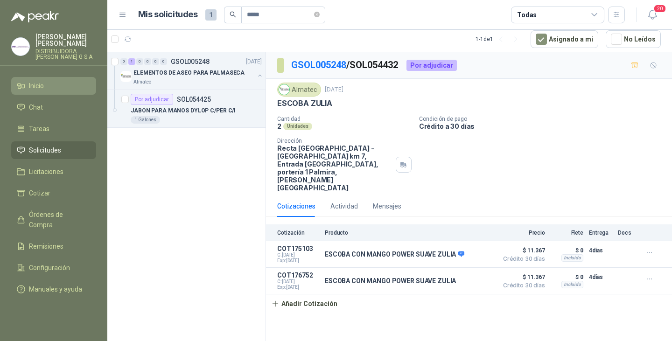
click at [39, 81] on span "Inicio" at bounding box center [36, 86] width 15 height 10
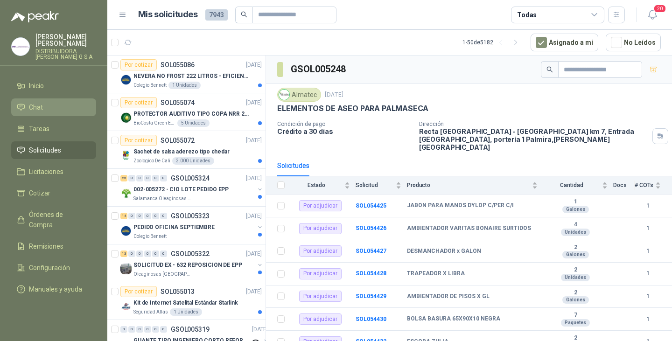
click at [38, 102] on span "Chat" at bounding box center [36, 107] width 14 height 10
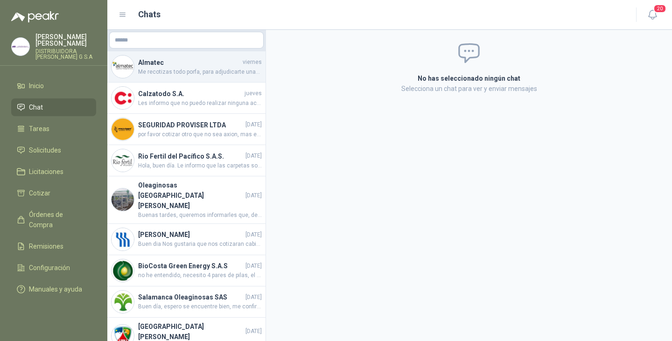
click at [165, 63] on h4 "Almatec" at bounding box center [189, 62] width 103 height 10
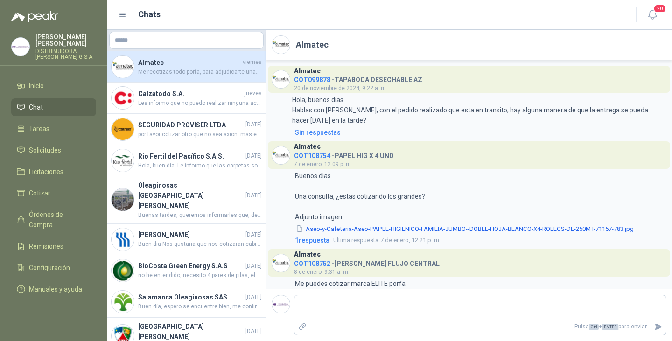
scroll to position [941, 0]
